Goal: Navigation & Orientation: Find specific page/section

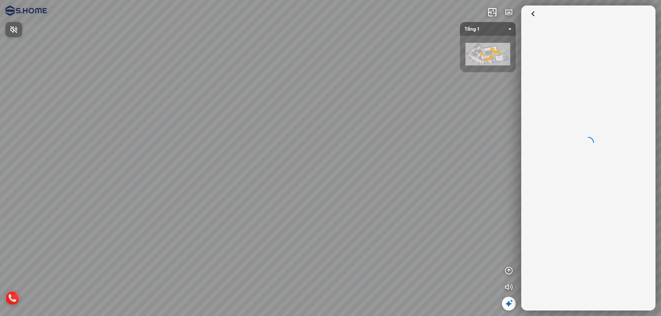
click at [151, 163] on div at bounding box center [330, 158] width 661 height 316
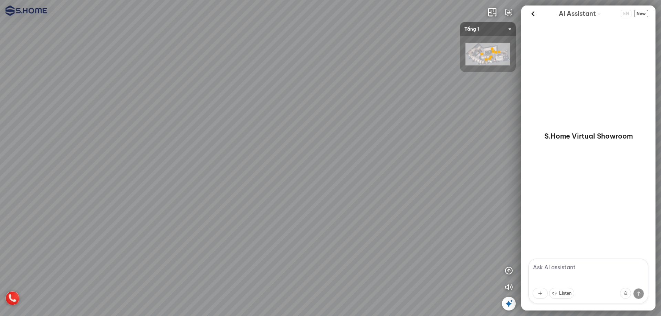
click at [151, 163] on div "Tầng 1 - Gạch ốp lát & Phòng mẫu Tầng 3 - Thiết bị vệ sinh Thư viện phòng mẫu 3D" at bounding box center [330, 158] width 661 height 316
drag, startPoint x: 352, startPoint y: 160, endPoint x: 393, endPoint y: 163, distance: 41.4
click at [391, 162] on div "Tầng 1 - Gạch ốp lát & Phòng mẫu Tầng 3 - Thiết bị vệ sinh Thư viện phòng mẫu 3D" at bounding box center [330, 158] width 661 height 316
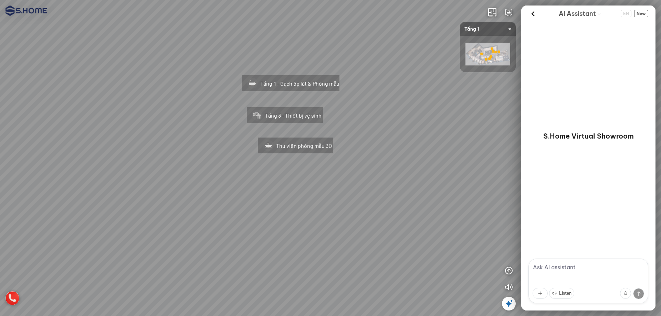
click at [279, 81] on div "Tầng 1 - Gạch ốp lát & Phòng mẫu" at bounding box center [291, 82] width 128 height 44
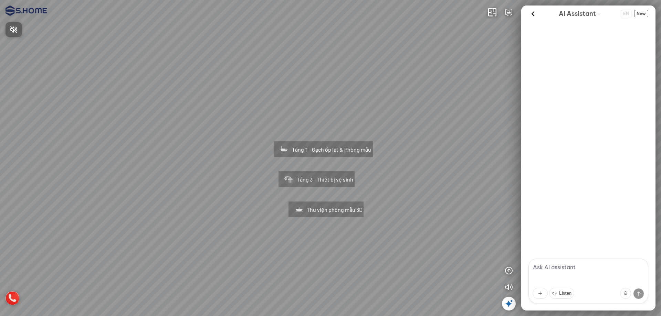
click at [194, 146] on div at bounding box center [330, 158] width 661 height 316
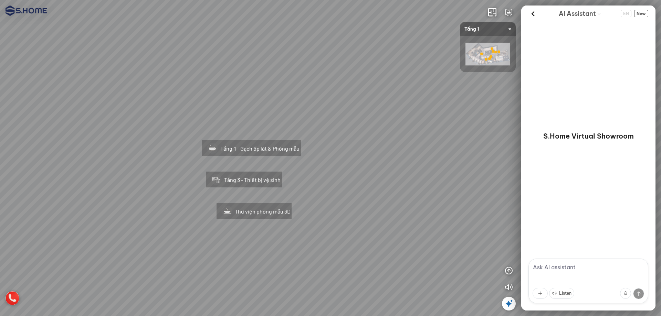
click at [157, 153] on div "Tầng 1 - Gạch ốp lát & Phòng mẫu Tầng 3 - Thiết bị vệ sinh Thư viện phòng mẫu 3D" at bounding box center [330, 158] width 661 height 316
click at [254, 154] on div "Tầng 1 - Gạch ốp lát & Phòng mẫu" at bounding box center [251, 147] width 129 height 44
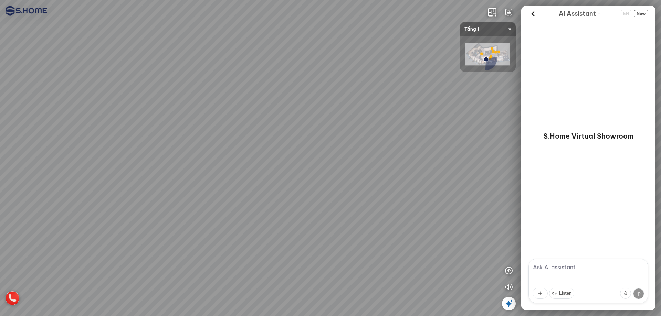
drag, startPoint x: 452, startPoint y: 158, endPoint x: 242, endPoint y: 160, distance: 209.6
click at [247, 160] on div at bounding box center [330, 158] width 661 height 316
drag, startPoint x: 414, startPoint y: 172, endPoint x: 68, endPoint y: 172, distance: 345.5
click at [117, 172] on div at bounding box center [330, 158] width 661 height 316
drag, startPoint x: 254, startPoint y: 172, endPoint x: 217, endPoint y: 175, distance: 36.6
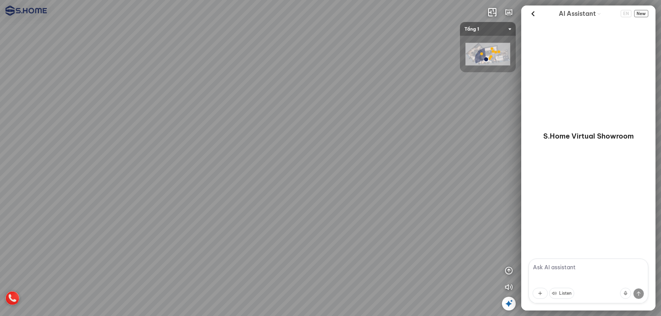
click at [217, 175] on div at bounding box center [330, 158] width 661 height 316
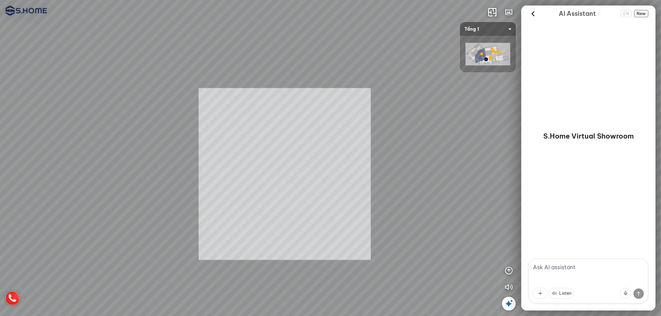
drag, startPoint x: 285, startPoint y: 174, endPoint x: 89, endPoint y: 173, distance: 195.1
click at [89, 173] on div at bounding box center [330, 158] width 661 height 316
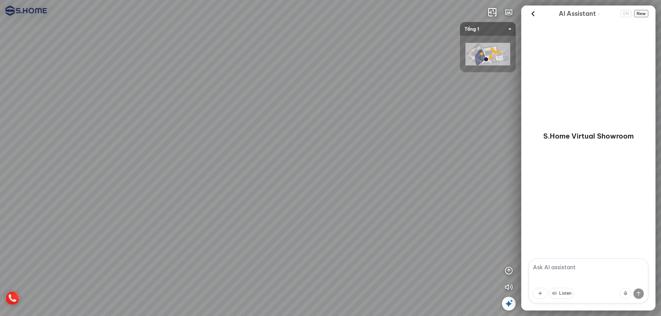
drag, startPoint x: 89, startPoint y: 173, endPoint x: 238, endPoint y: 173, distance: 148.3
click at [237, 173] on div at bounding box center [330, 158] width 661 height 316
drag, startPoint x: 310, startPoint y: 170, endPoint x: 321, endPoint y: 170, distance: 10.3
click at [321, 170] on div at bounding box center [330, 158] width 661 height 316
drag, startPoint x: 192, startPoint y: 170, endPoint x: 353, endPoint y: 174, distance: 160.8
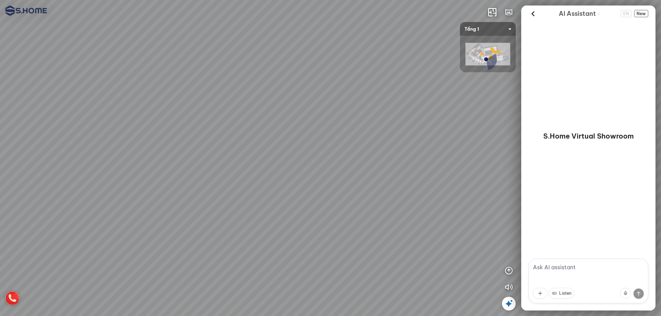
click at [353, 174] on div at bounding box center [330, 158] width 661 height 316
drag, startPoint x: 247, startPoint y: 199, endPoint x: 0, endPoint y: 197, distance: 246.8
click at [0, 197] on div at bounding box center [330, 158] width 661 height 316
drag, startPoint x: 385, startPoint y: 192, endPoint x: 129, endPoint y: 191, distance: 256.0
click at [157, 192] on div at bounding box center [330, 158] width 661 height 316
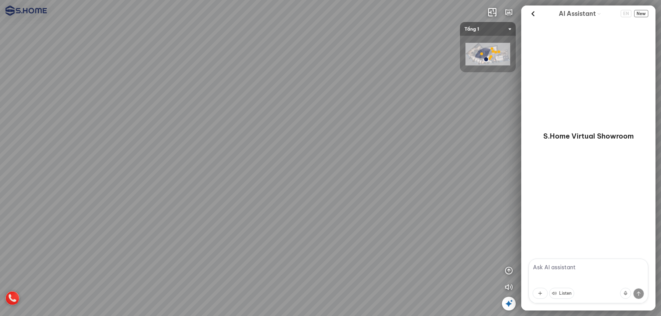
click at [251, 188] on div at bounding box center [330, 158] width 661 height 316
click at [191, 178] on div at bounding box center [330, 158] width 661 height 316
drag, startPoint x: 49, startPoint y: 85, endPoint x: 50, endPoint y: 82, distance: 3.7
click at [49, 85] on div at bounding box center [330, 158] width 661 height 316
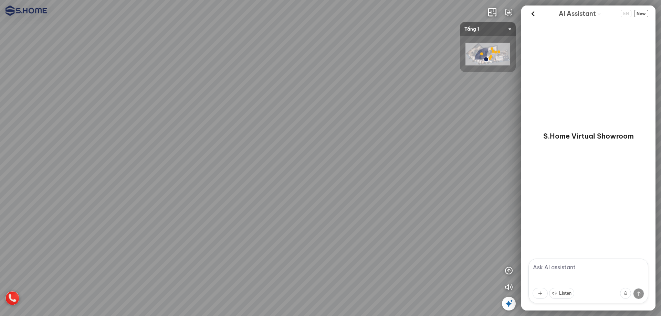
drag, startPoint x: 110, startPoint y: 97, endPoint x: 305, endPoint y: 141, distance: 200.1
click at [305, 141] on div at bounding box center [330, 158] width 661 height 316
click at [335, 131] on div at bounding box center [330, 158] width 661 height 316
